Goal: Task Accomplishment & Management: Manage account settings

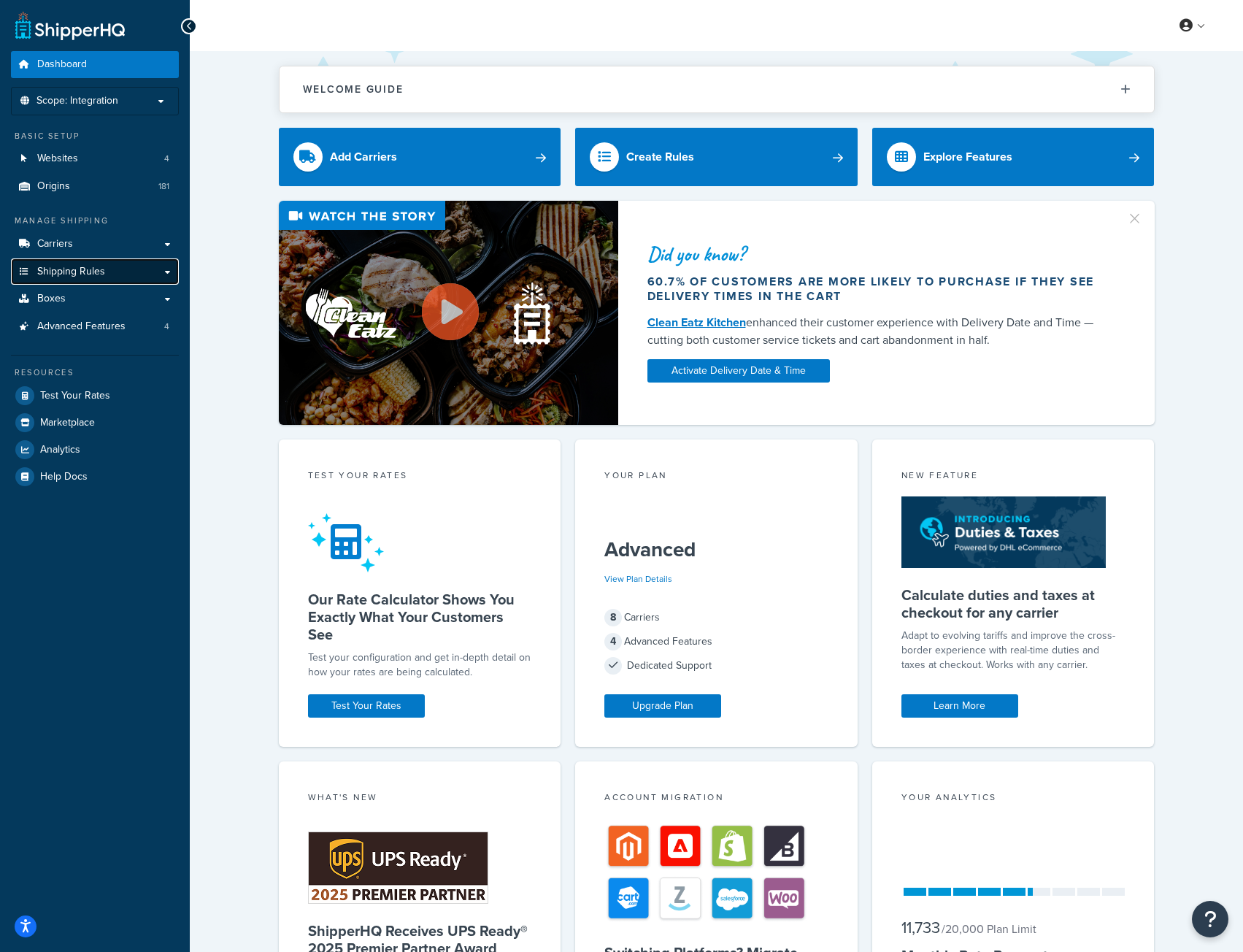
click at [78, 273] on span "Shipping Rules" at bounding box center [71, 272] width 68 height 13
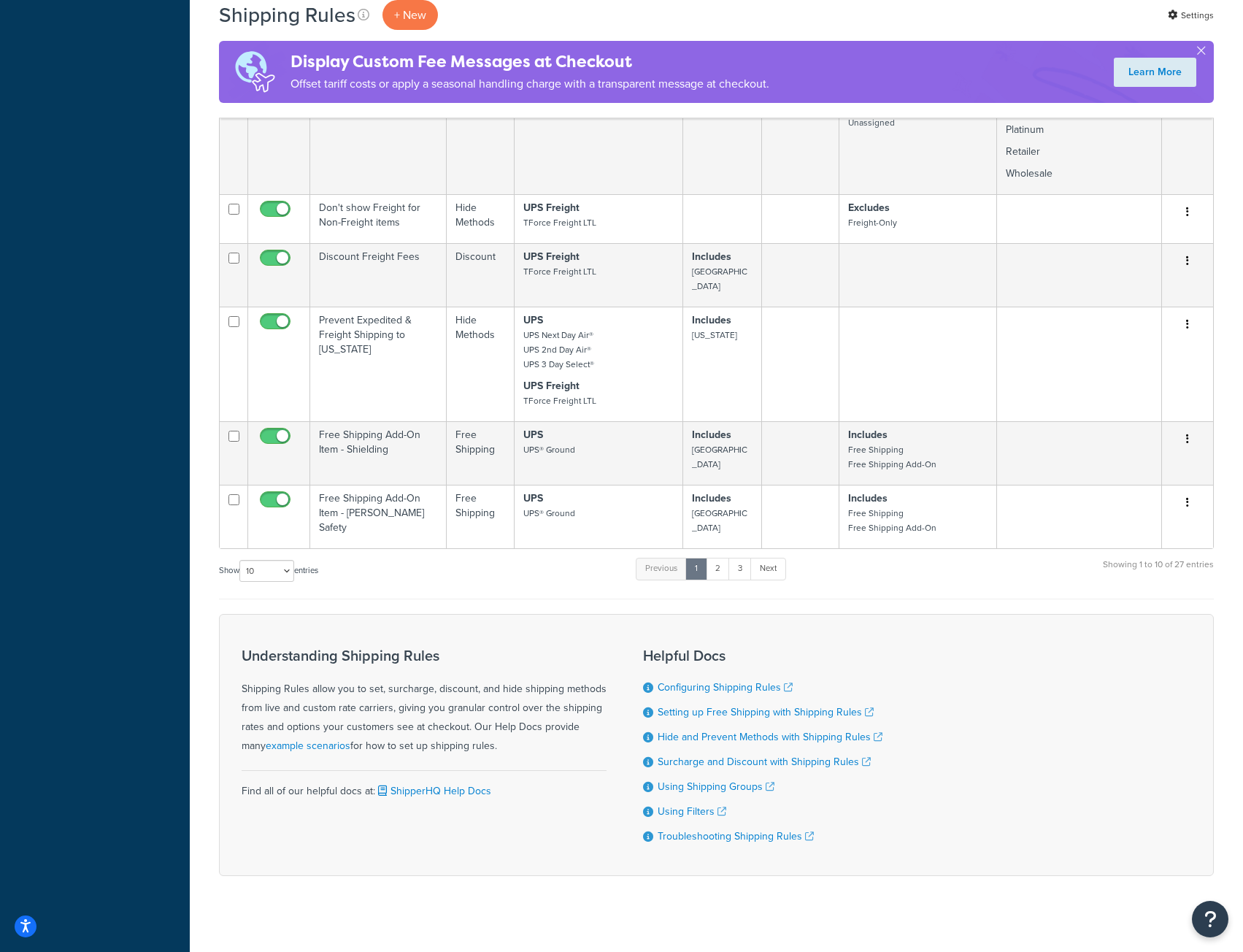
scroll to position [650, 0]
click at [268, 558] on select "10 15 25 50 100 1000" at bounding box center [266, 569] width 54 height 22
select select "25"
click at [241, 558] on select "10 15 25 50 100 1000" at bounding box center [266, 569] width 54 height 22
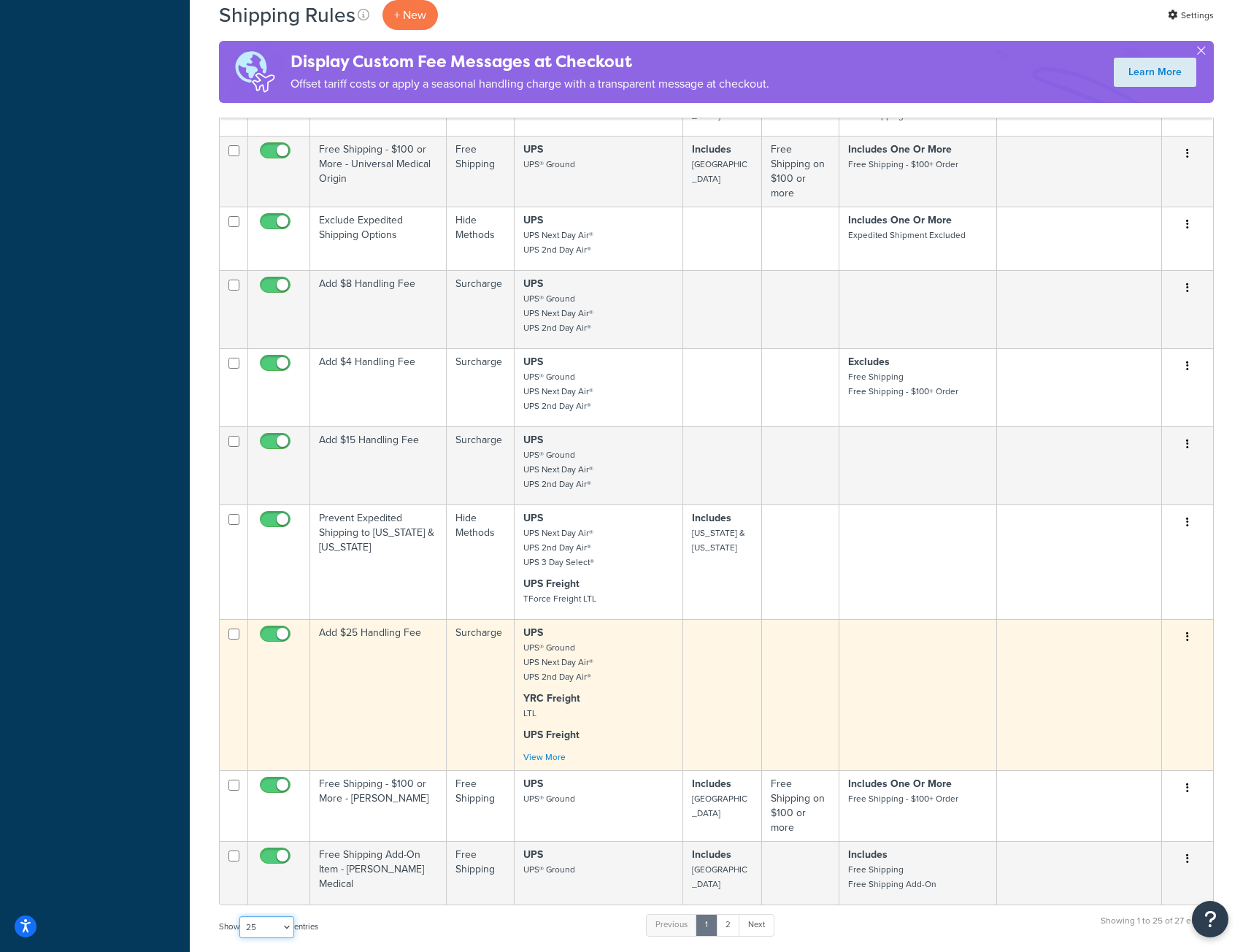
scroll to position [1454, 0]
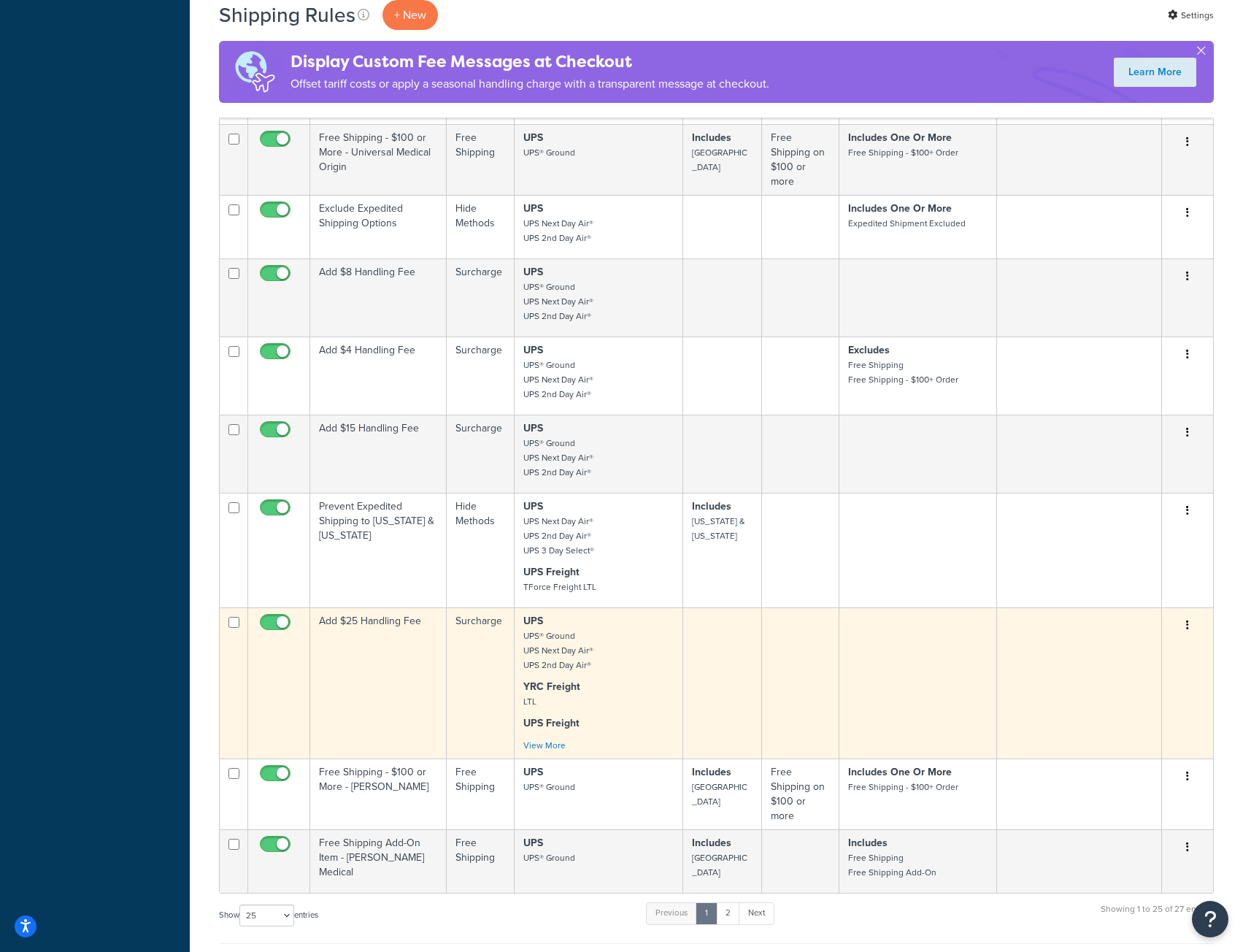
click at [378, 664] on td "Add $25 Handling Fee" at bounding box center [378, 683] width 137 height 151
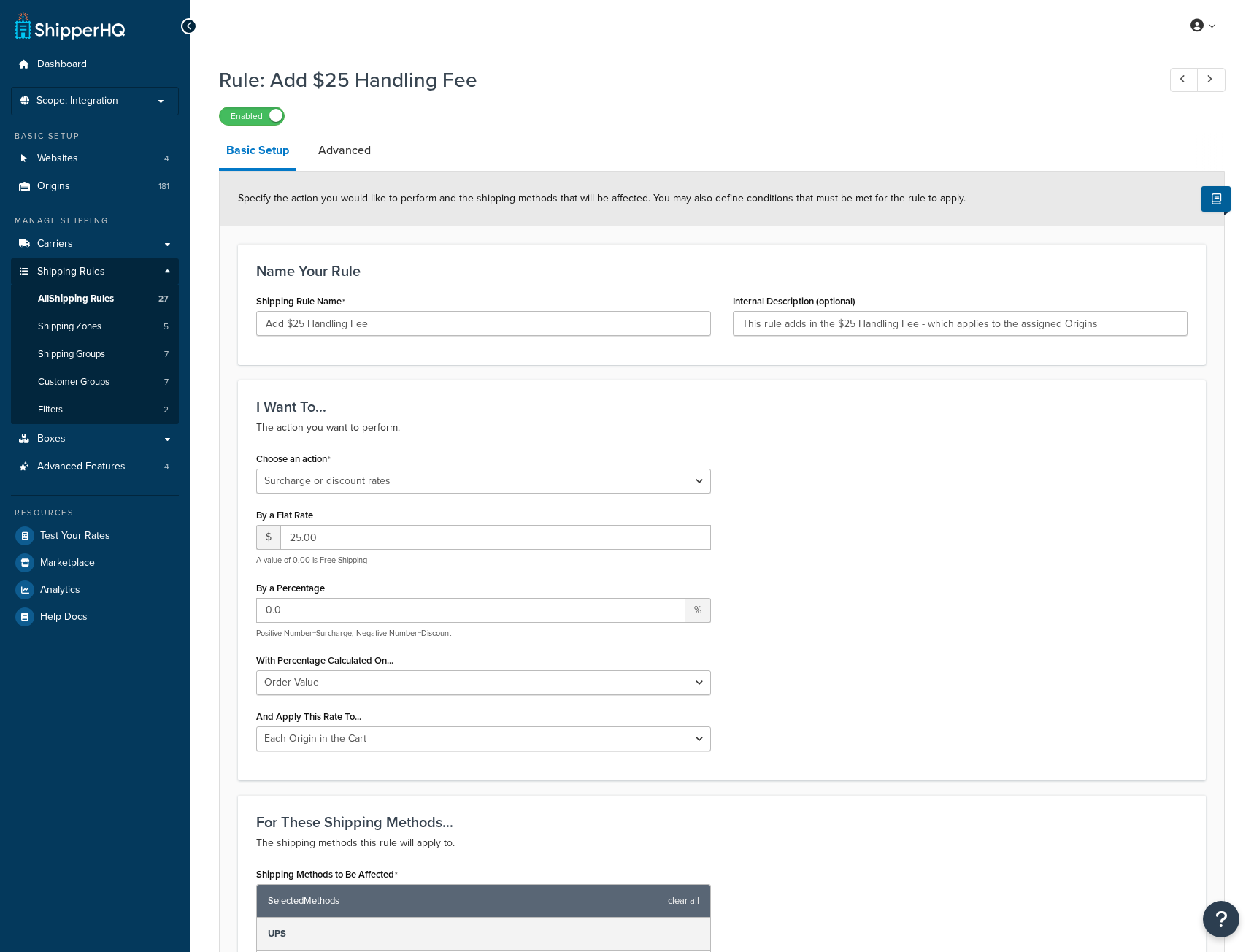
select select "SURCHARGE"
select select "ORDER"
select select "LOCATION"
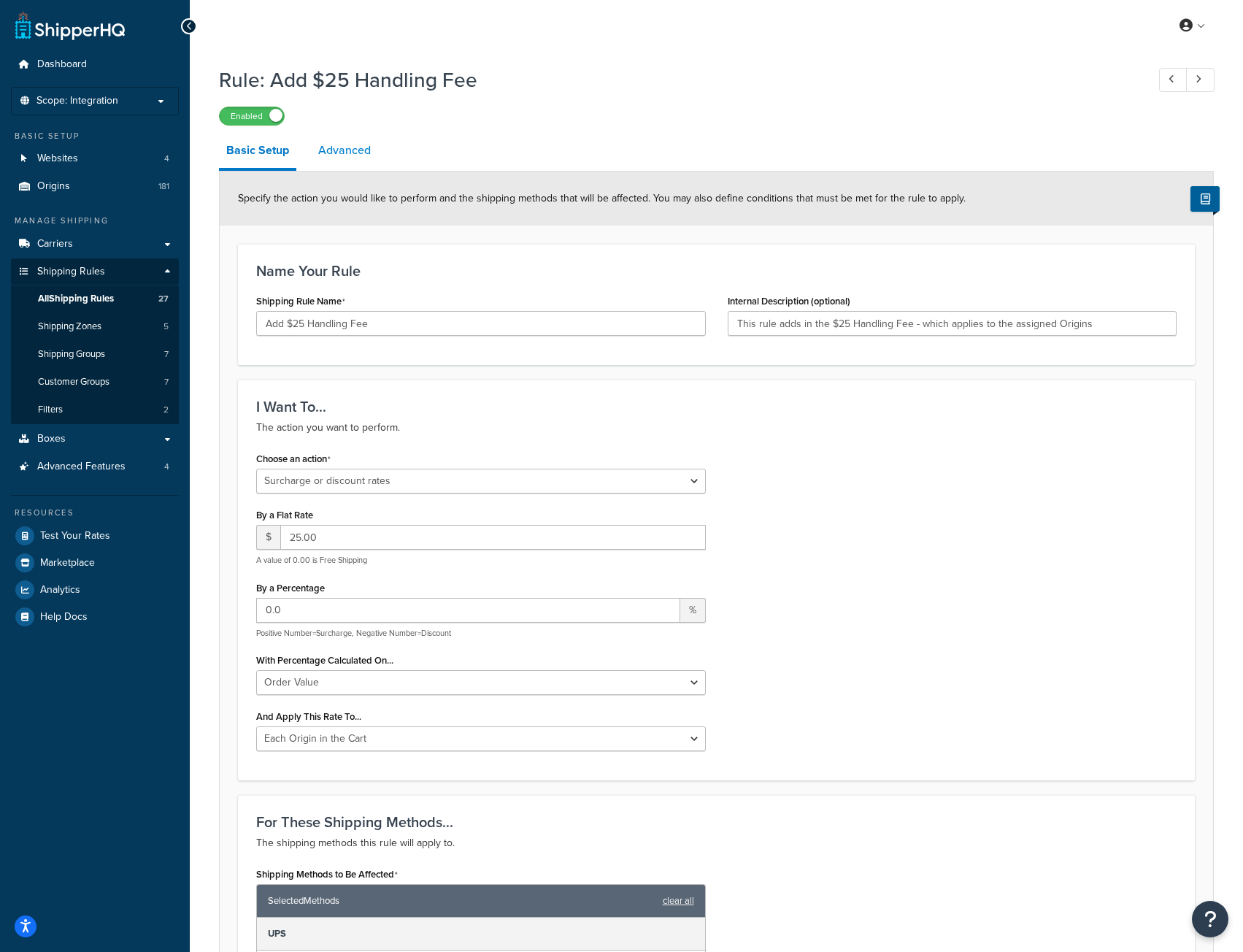
click at [327, 142] on link "Advanced" at bounding box center [344, 150] width 67 height 35
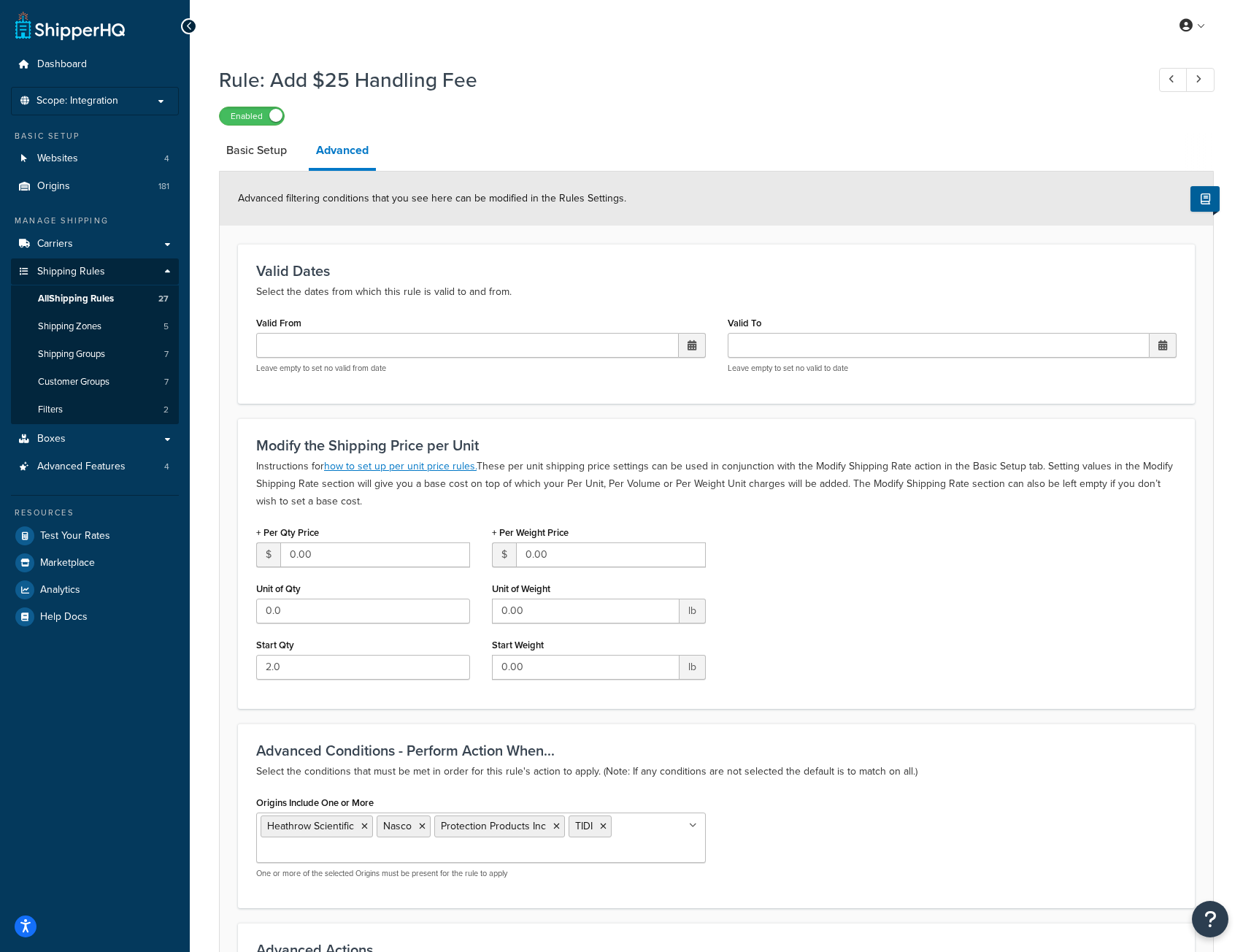
click at [674, 841] on ul "Heathrow Scientific Nasco Protection Products Inc TIDI" at bounding box center [481, 838] width 450 height 51
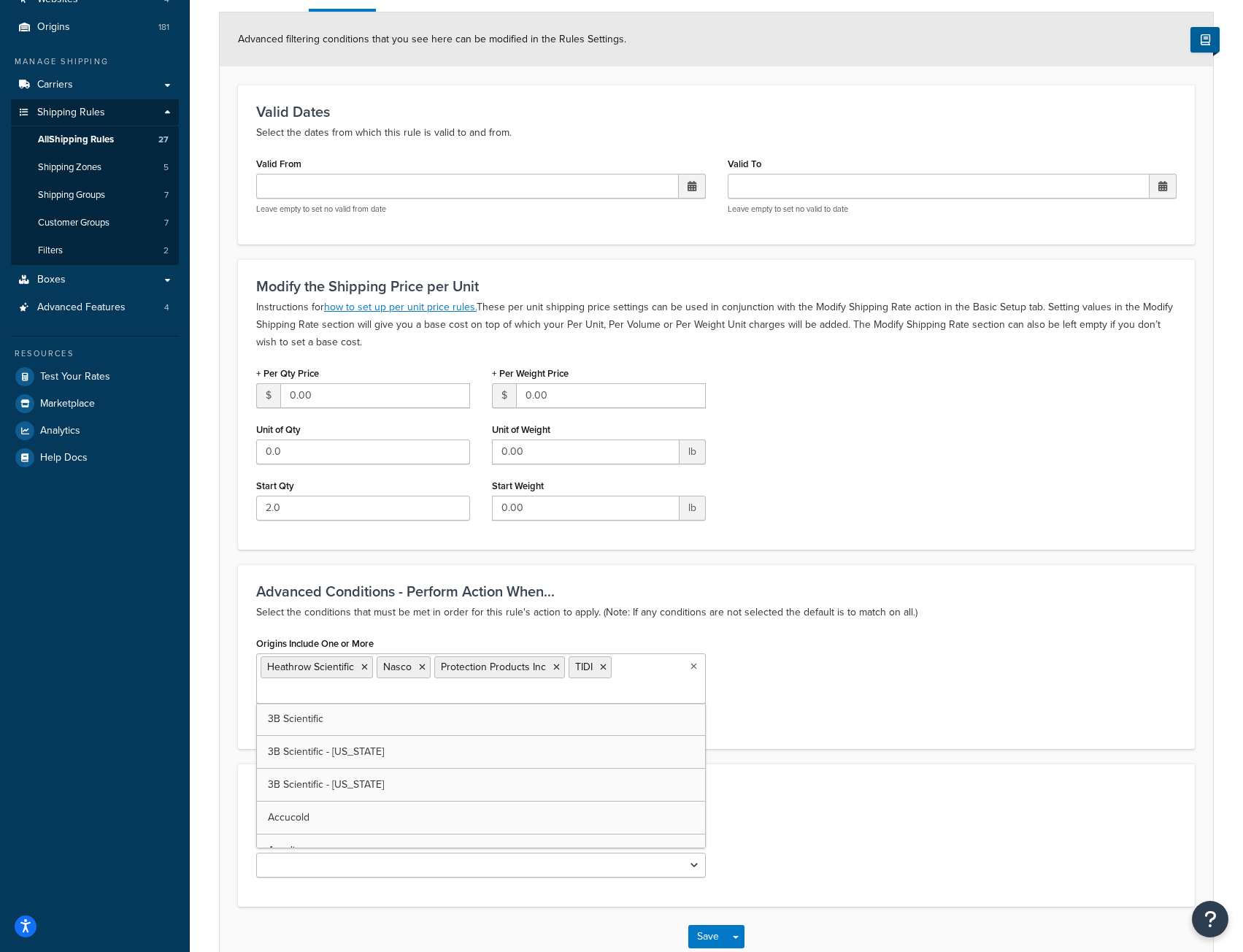
scroll to position [249, 0]
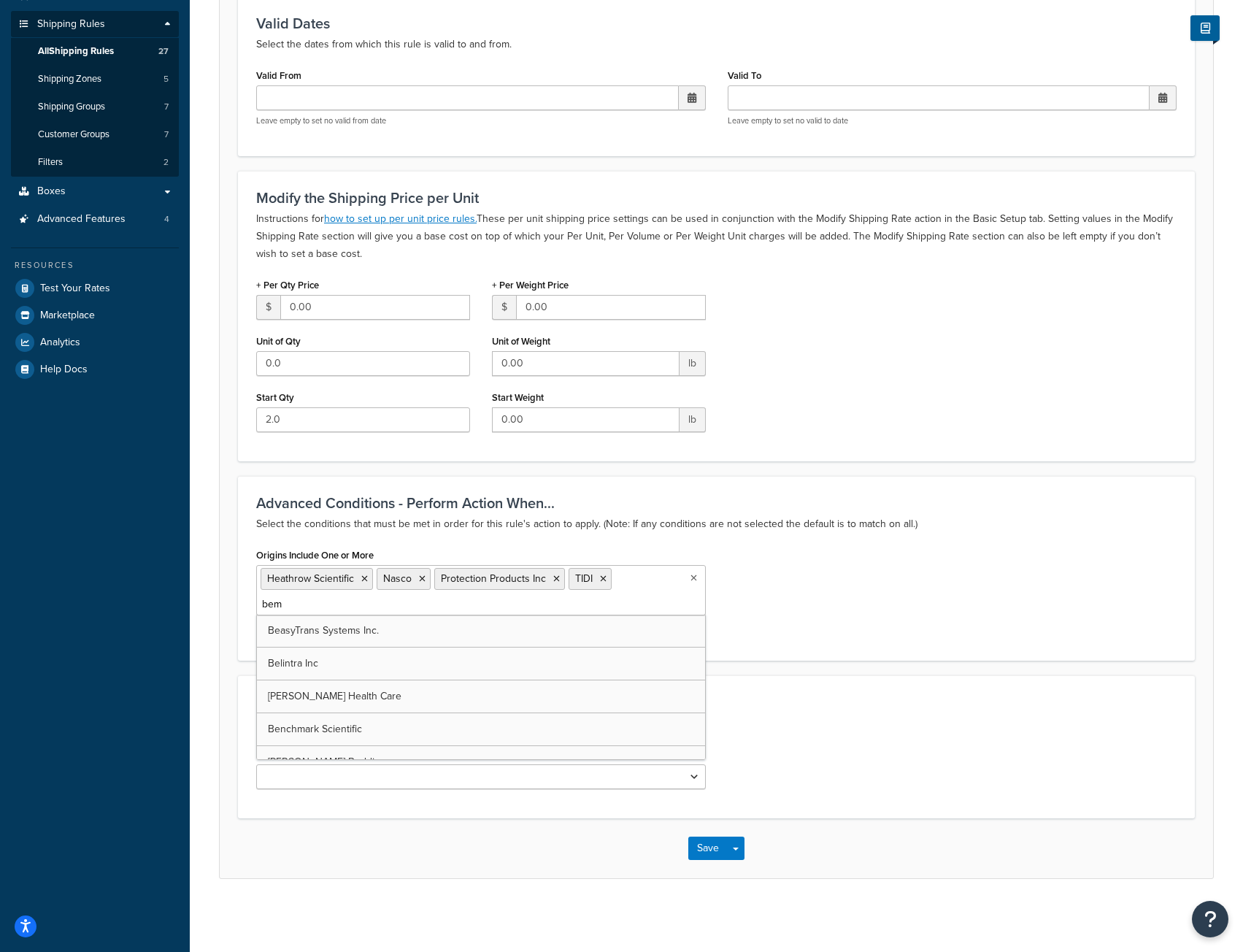
type input "bemi"
click at [947, 617] on div "Origins Include One or More Bemis Health Care Heathrow Scientific Nasco Protect…" at bounding box center [717, 594] width 942 height 102
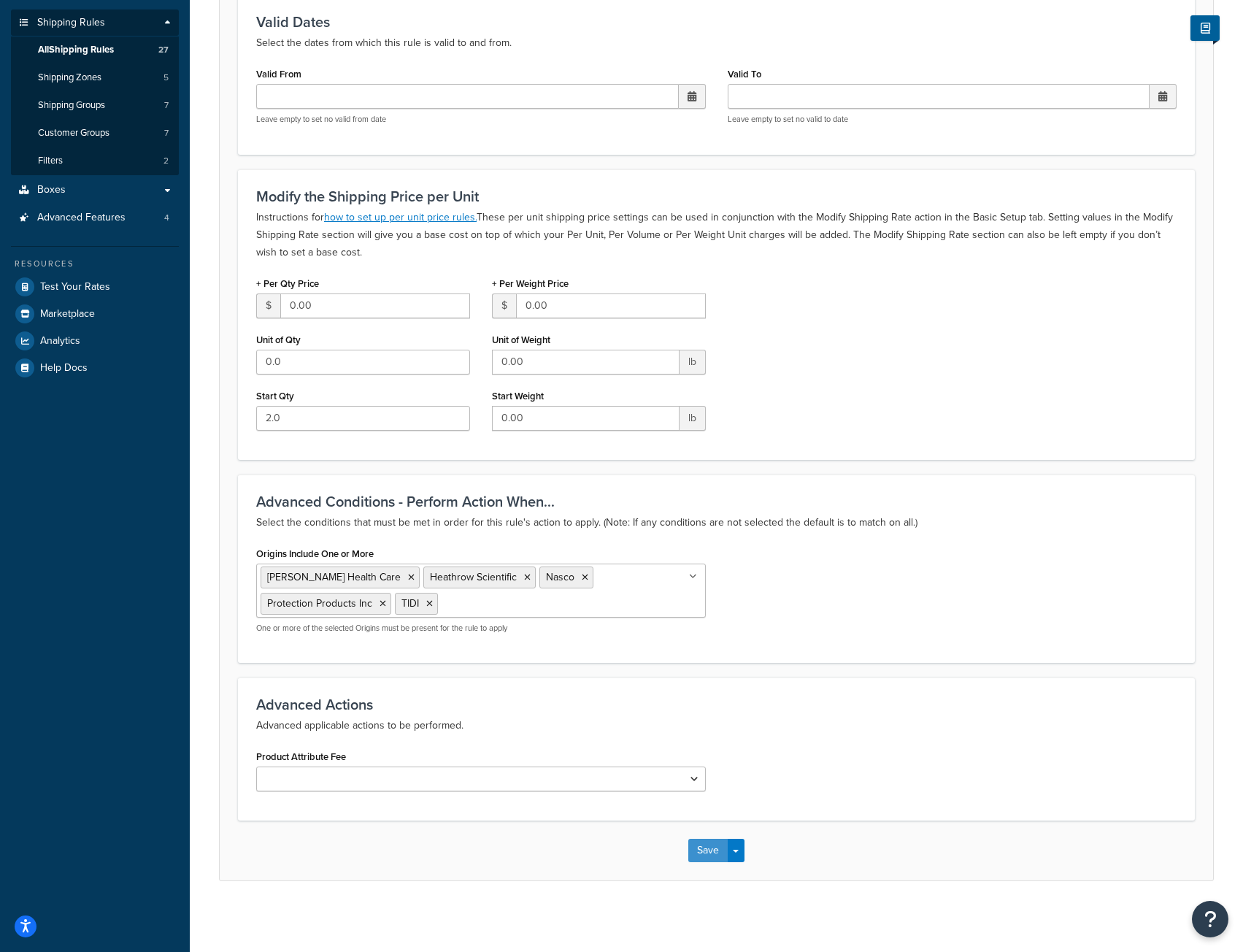
click at [707, 853] on button "Save" at bounding box center [708, 851] width 39 height 24
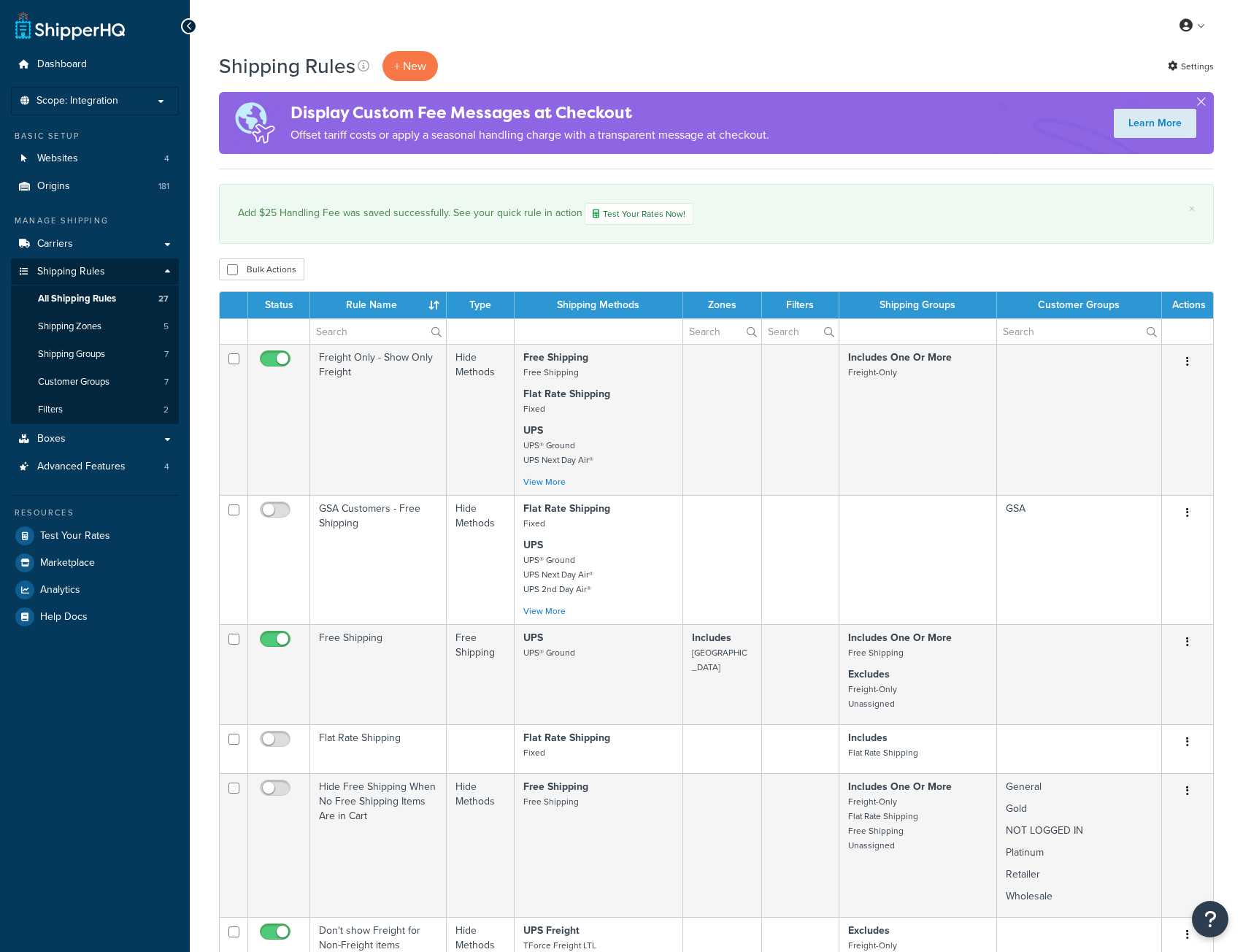
select select "25"
